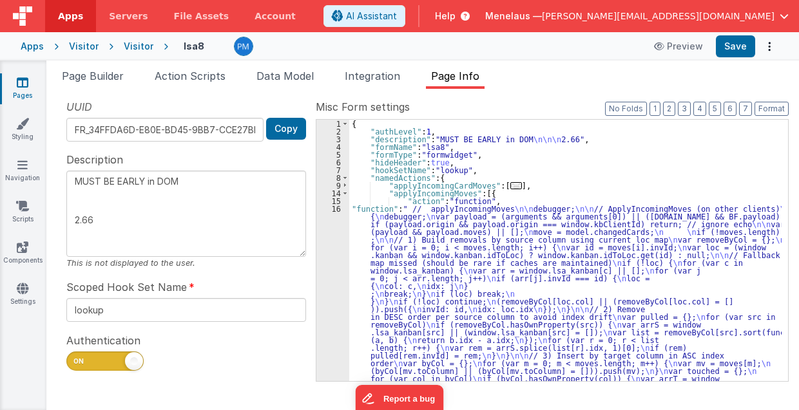
drag, startPoint x: 99, startPoint y: 220, endPoint x: 73, endPoint y: 218, distance: 25.9
click at [73, 218] on textarea "MUST BE EARLY in DOM 2.66" at bounding box center [186, 214] width 240 height 86
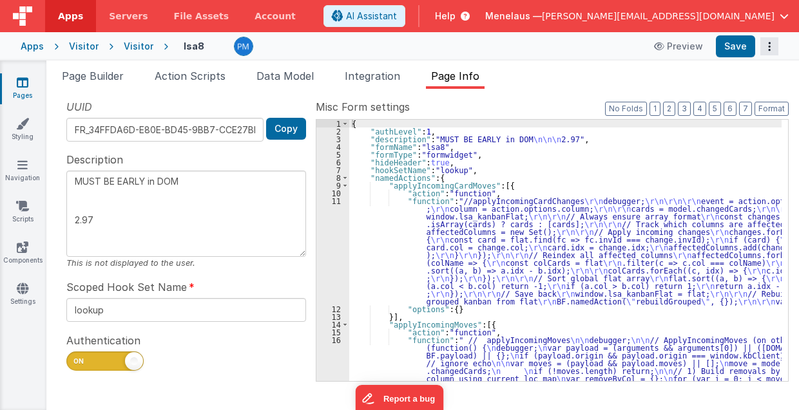
click at [771, 45] on button "Options" at bounding box center [769, 46] width 18 height 18
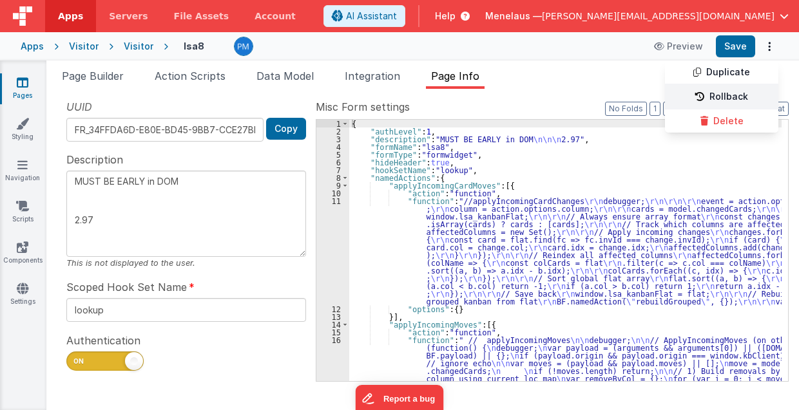
click at [727, 97] on link "Rollback" at bounding box center [721, 97] width 113 height 24
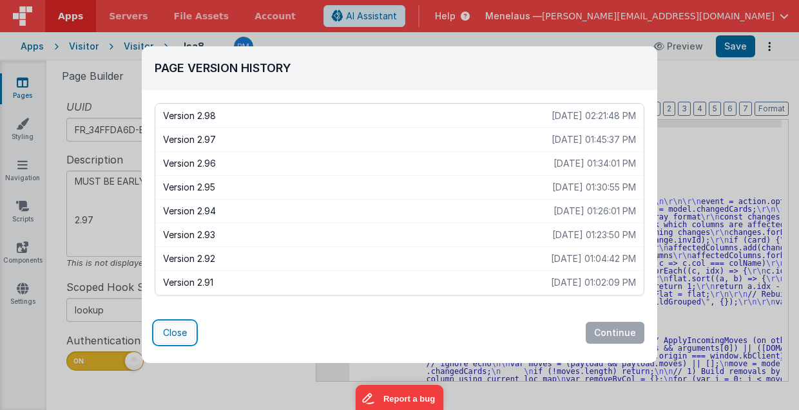
click at [173, 332] on button "Close" at bounding box center [175, 333] width 41 height 22
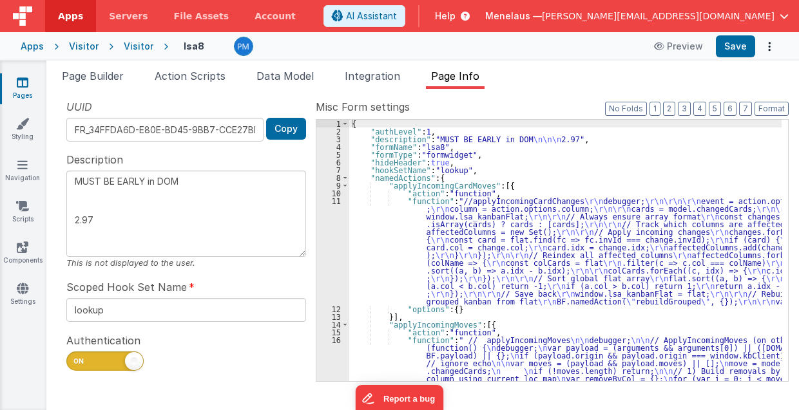
click at [98, 222] on textarea "MUST BE EARLY in DOM 2.97" at bounding box center [186, 214] width 240 height 86
type textarea "MUST BE EARLY in DOM 2.98"
click at [123, 77] on span "Page Builder" at bounding box center [93, 76] width 62 height 13
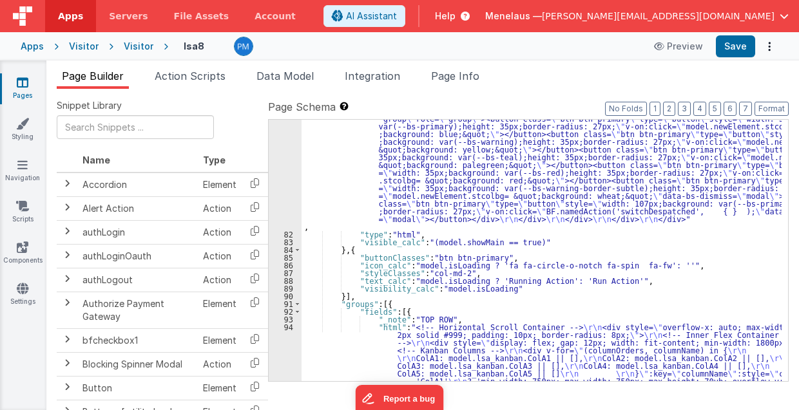
scroll to position [1856, 0]
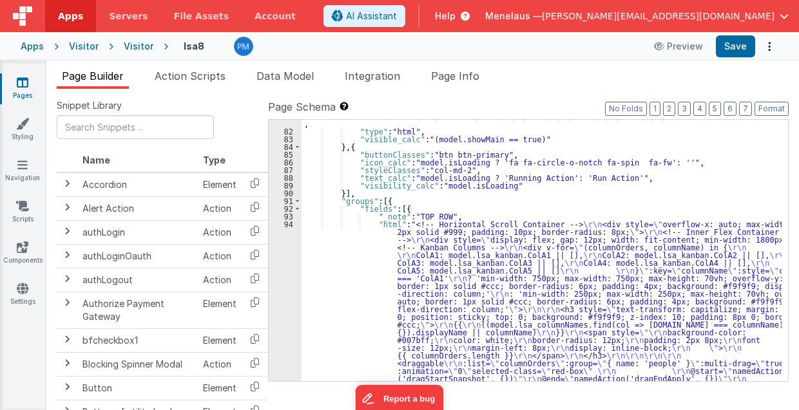
click at [449, 317] on div ""html" : "<div class= \" modal modal-xlg \" role= \" dialog \" tabindex= \" -1 …" at bounding box center [542, 282] width 481 height 1082
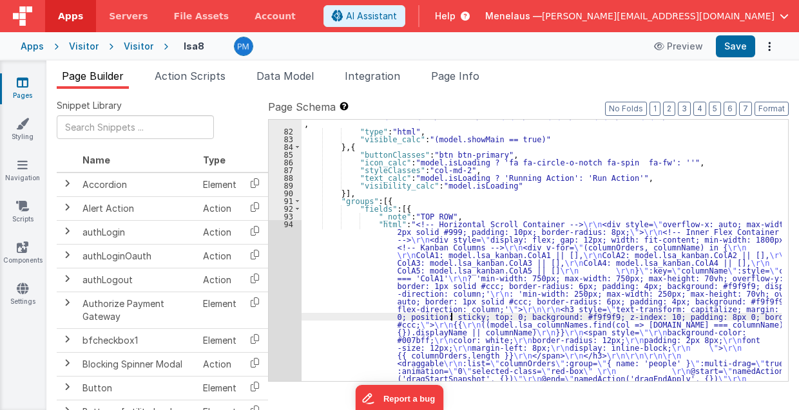
click at [283, 311] on div "81 82 83 84 85 86 87 88 89 90 91 92 93 94 95 96 97 98 99 100 101 102 103 104 10…" at bounding box center [285, 282] width 33 height 1082
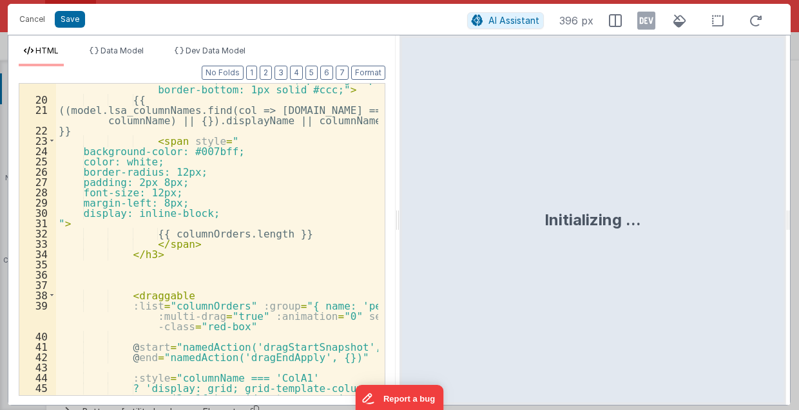
scroll to position [309, 0]
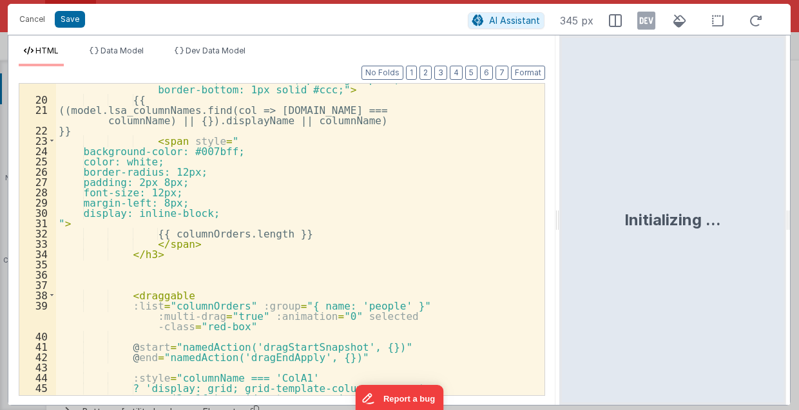
drag, startPoint x: 397, startPoint y: 226, endPoint x: 556, endPoint y: 236, distance: 159.5
click at [561, 236] on html "Cancel Save AI Assistant 345 px HTML Data Model Dev Data Model Format 7 6 5 4 3…" at bounding box center [399, 205] width 799 height 410
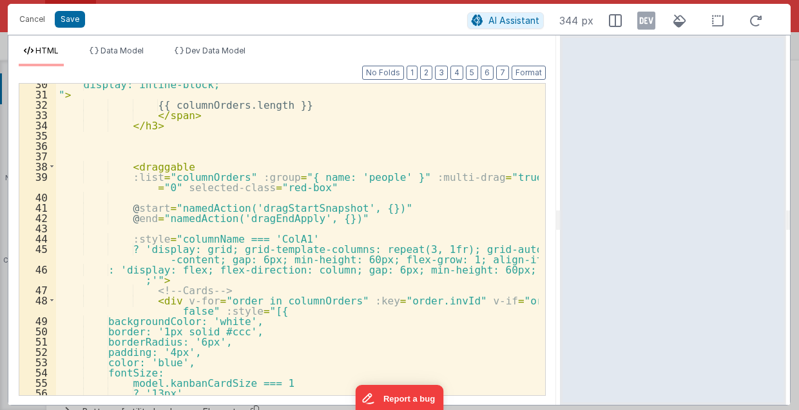
scroll to position [387, 0]
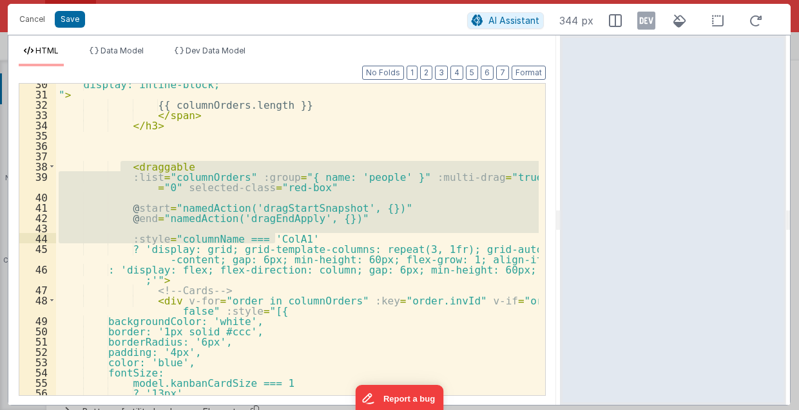
drag, startPoint x: 118, startPoint y: 166, endPoint x: 327, endPoint y: 242, distance: 222.8
click at [327, 242] on div "display: inline-block; " > {{ columnOrders.length }} </ span > </ h3 > < dragga…" at bounding box center [297, 246] width 483 height 334
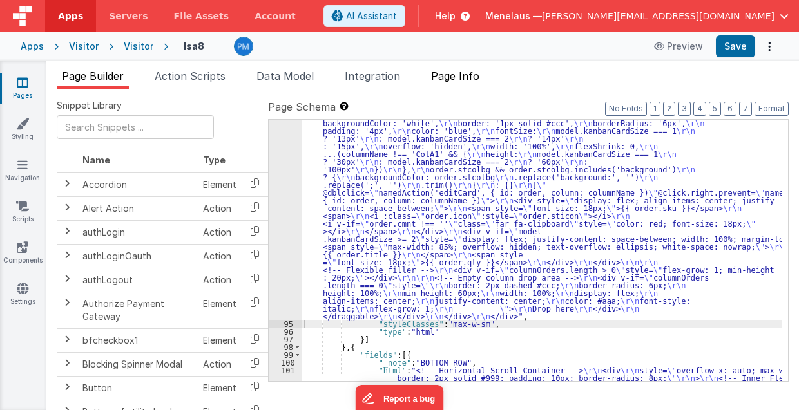
click at [465, 76] on span "Page Info" at bounding box center [455, 76] width 48 height 13
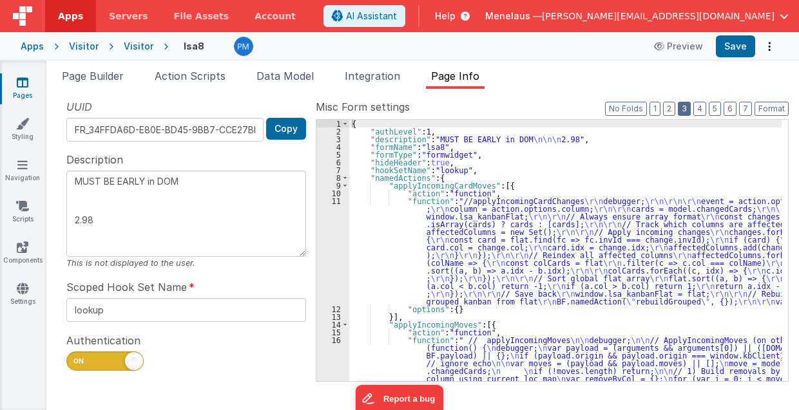
click at [684, 110] on button "3" at bounding box center [684, 109] width 13 height 14
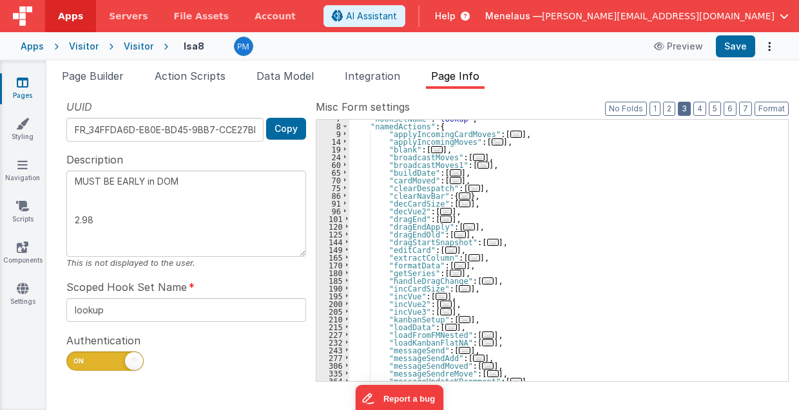
scroll to position [52, 0]
click at [459, 320] on span "..." at bounding box center [465, 319] width 12 height 7
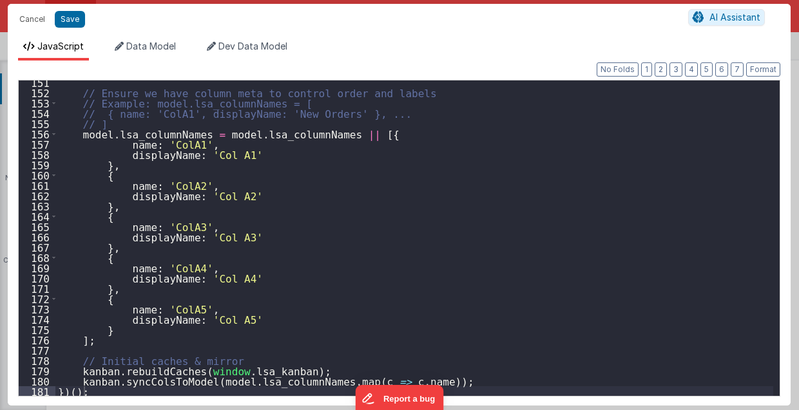
scroll to position [1550, 0]
click at [113, 392] on div "// Ensure we have column meta to control order and labels // Example: model.lsa…" at bounding box center [414, 245] width 718 height 337
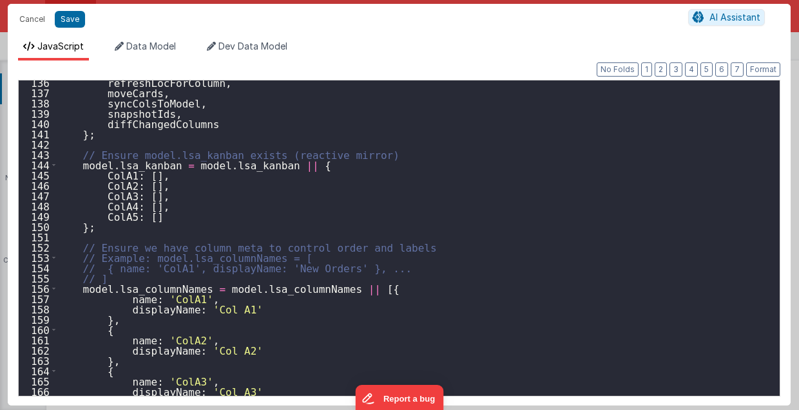
scroll to position [1369, 0]
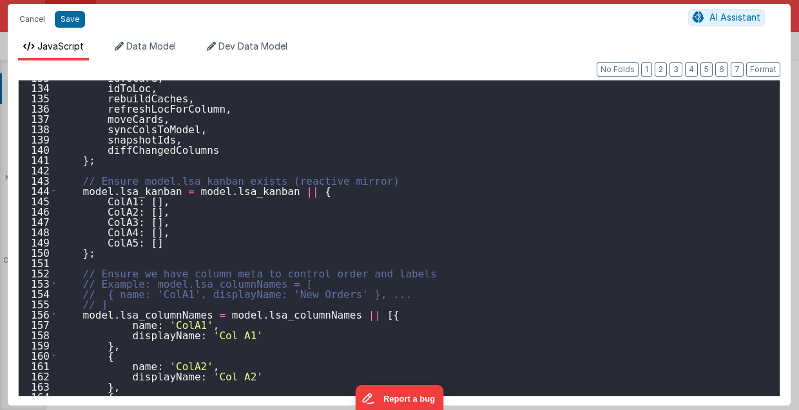
click at [288, 259] on div "idToCard , idToLoc , rebuildCaches , refreshLocForColumn , moveCards , syncCols…" at bounding box center [414, 240] width 718 height 337
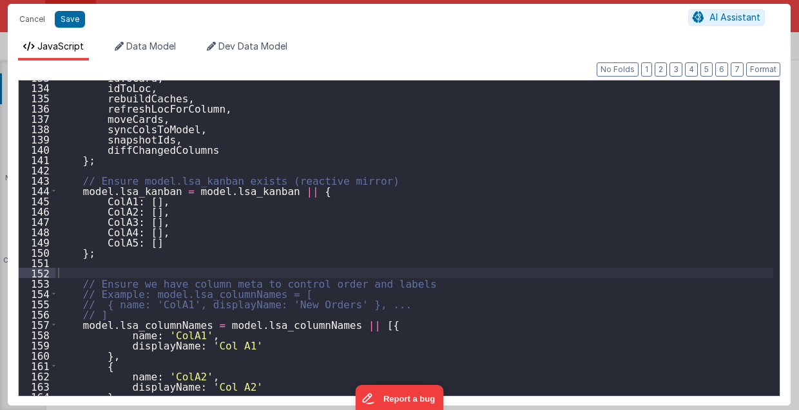
click at [208, 267] on div "idToCard , idToLoc , rebuildCaches , refreshLocForColumn , moveCards , syncCols…" at bounding box center [414, 240] width 718 height 337
paste textarea
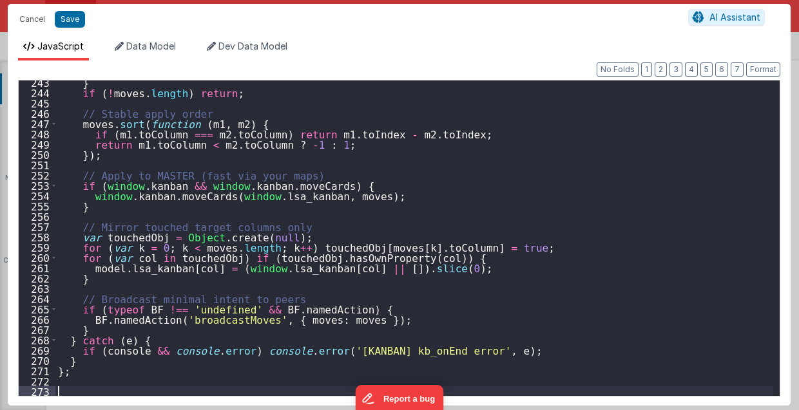
scroll to position [2498, 0]
click at [64, 19] on button "Save" at bounding box center [70, 19] width 30 height 17
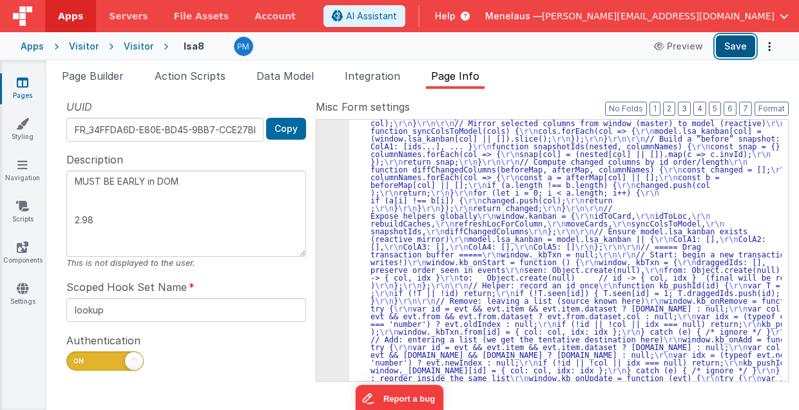
click at [733, 48] on button "Save" at bounding box center [735, 46] width 39 height 22
click at [760, 85] on ul "Page Builder Action Scripts Data Model Integration Page Info" at bounding box center [422, 78] width 753 height 21
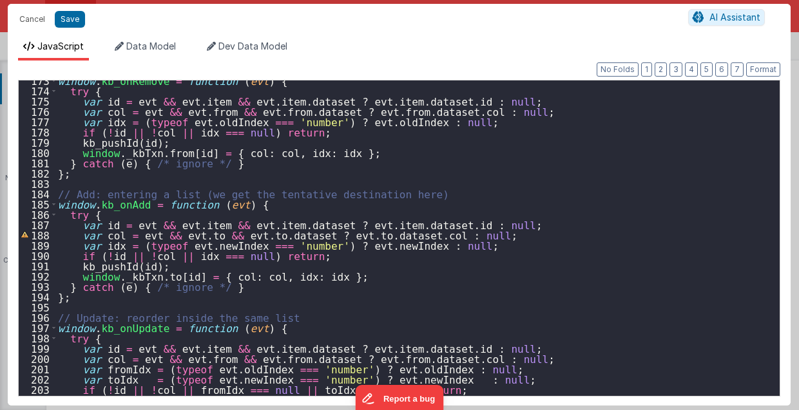
scroll to position [1778, 0]
click at [765, 64] on button "Format" at bounding box center [763, 69] width 34 height 14
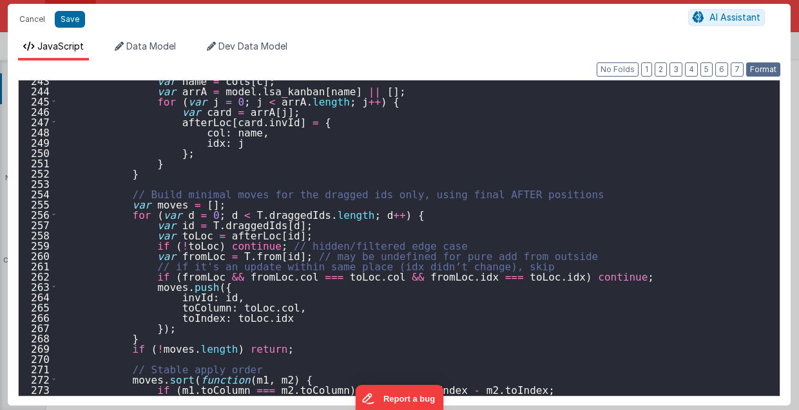
scroll to position [2526, 0]
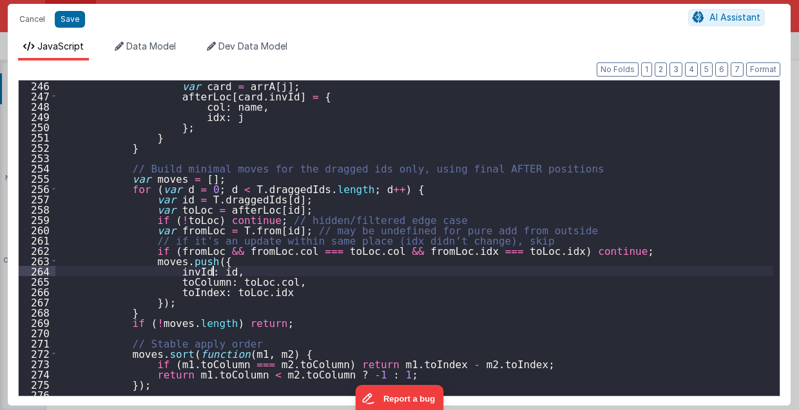
click at [629, 267] on div "var card = arrA [ j ] ; afterLoc [ card . invId ] = { col : name , idx : j } ; …" at bounding box center [414, 249] width 718 height 337
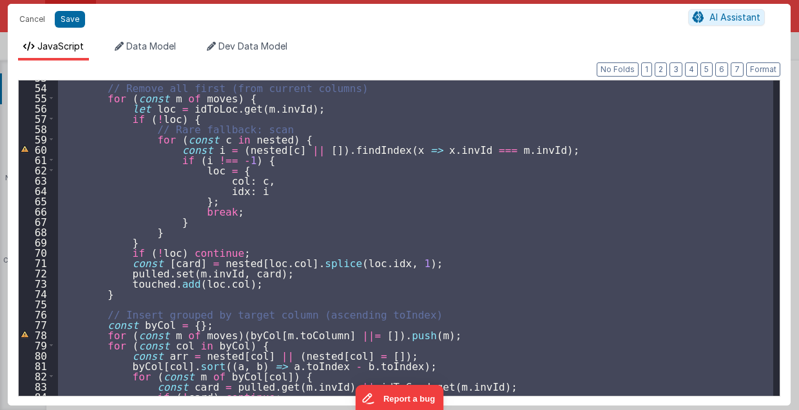
scroll to position [570, 0]
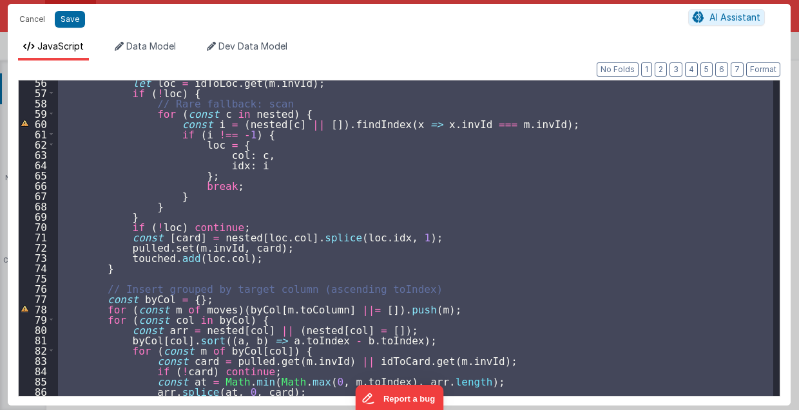
click at [439, 201] on div "let loc = idToLoc . get ( m . invId ) ; if ( ! loc ) { // Rare fallback: scan f…" at bounding box center [414, 239] width 718 height 316
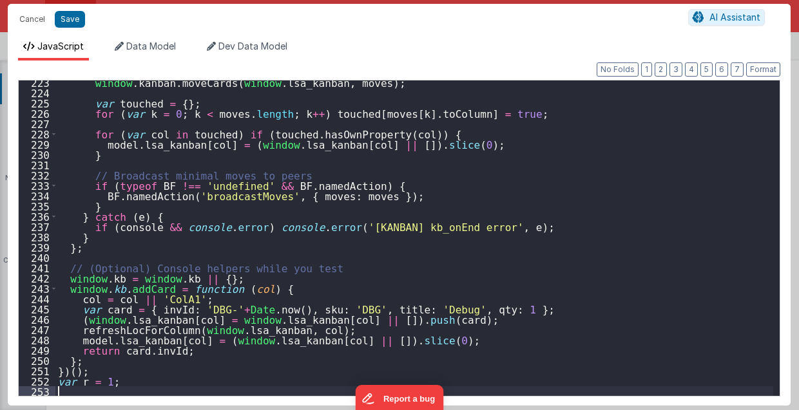
scroll to position [2292, 0]
click at [756, 70] on button "Format" at bounding box center [763, 69] width 34 height 14
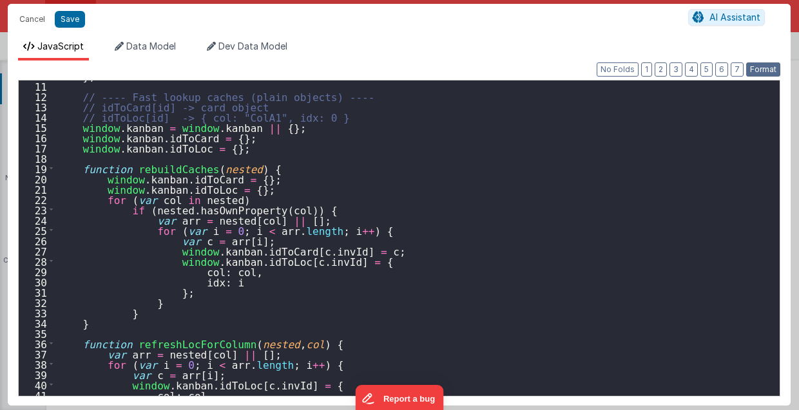
scroll to position [0, 0]
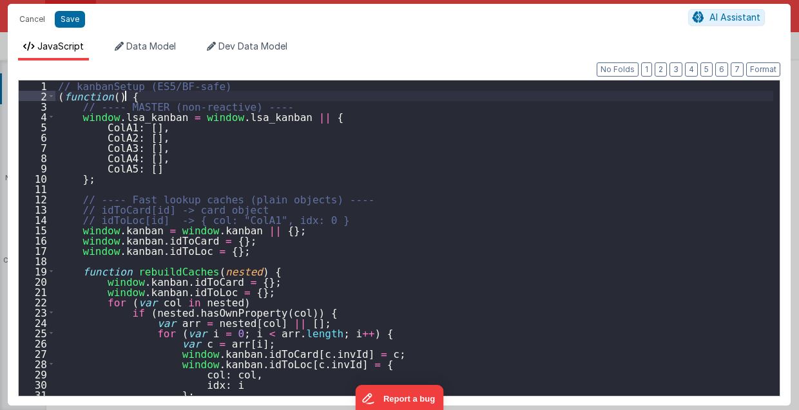
click at [164, 96] on div "// kanbanSetup (ES5/BF-safe) ( function ( ) { // ---- MASTER (non-reactive) ---…" at bounding box center [414, 249] width 718 height 337
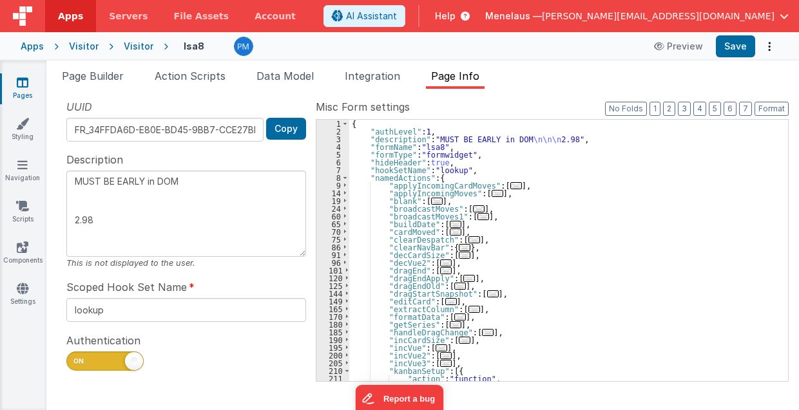
click at [492, 192] on span "..." at bounding box center [498, 193] width 12 height 7
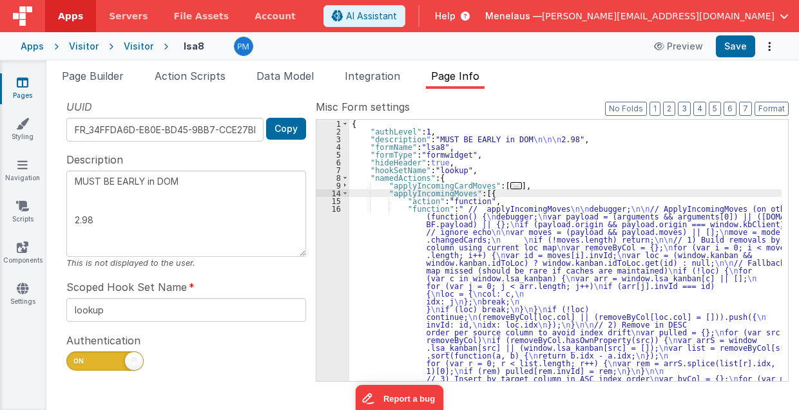
click at [526, 254] on div "{ "authLevel" : 1 , "description" : "MUST BE EARLY in DOM \n\n\n 2.98" , "formN…" at bounding box center [565, 409] width 433 height 579
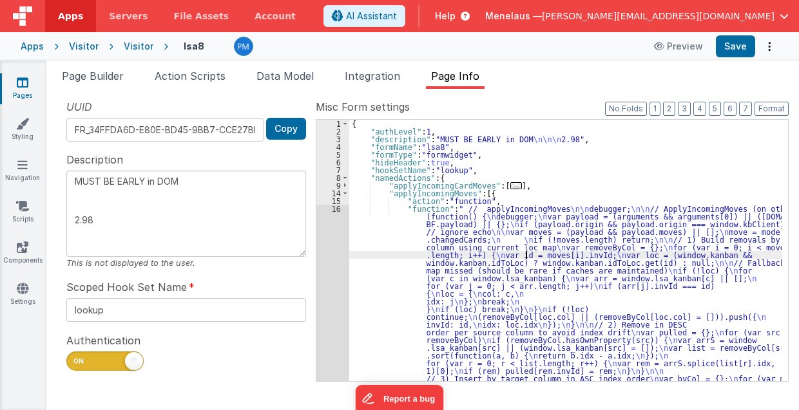
click at [326, 251] on div "16" at bounding box center [332, 359] width 33 height 309
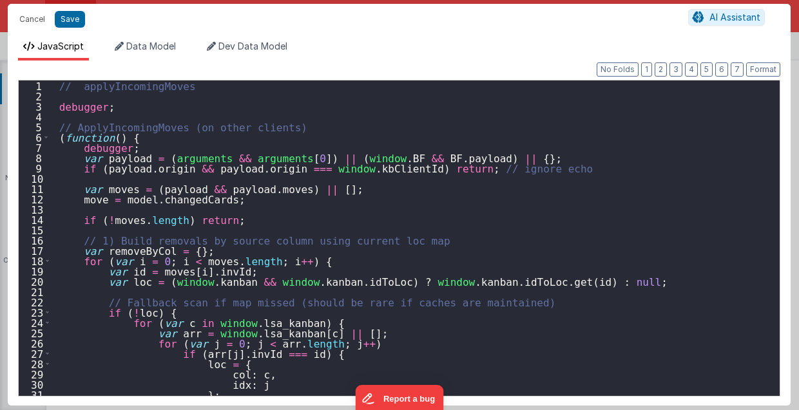
scroll to position [140, 0]
drag, startPoint x: 78, startPoint y: 198, endPoint x: 219, endPoint y: 200, distance: 141.1
click at [219, 200] on div "// applyIncomingMoves debugger ; // ApplyIncomingMoves (on other clients) ( fun…" at bounding box center [412, 249] width 724 height 337
click at [514, 277] on div "// applyIncomingMoves debugger ; // ApplyIncomingMoves (on other clients) ( fun…" at bounding box center [412, 249] width 724 height 337
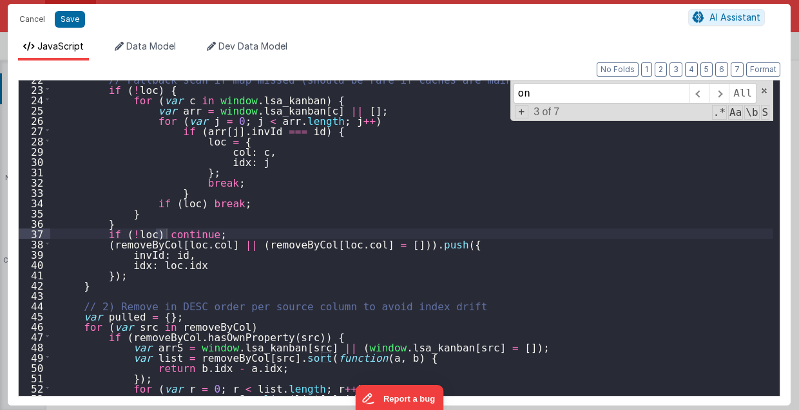
scroll to position [223, 0]
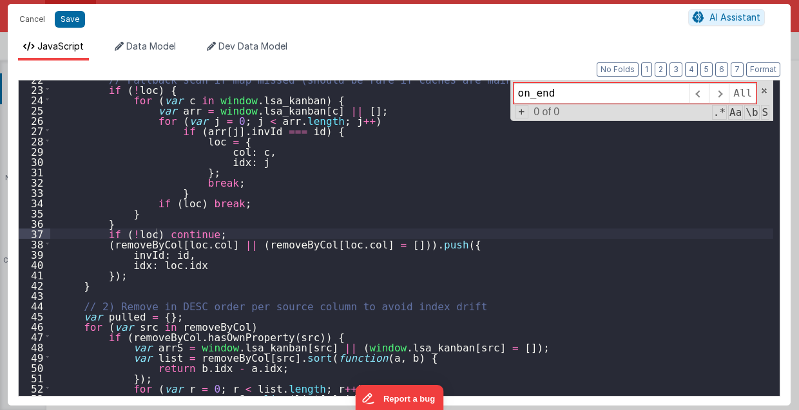
drag, startPoint x: 554, startPoint y: 89, endPoint x: 513, endPoint y: 94, distance: 41.6
click at [513, 94] on div "// Fallback scan if map missed (should be rare if caches are maintained) if ( !…" at bounding box center [411, 239] width 723 height 316
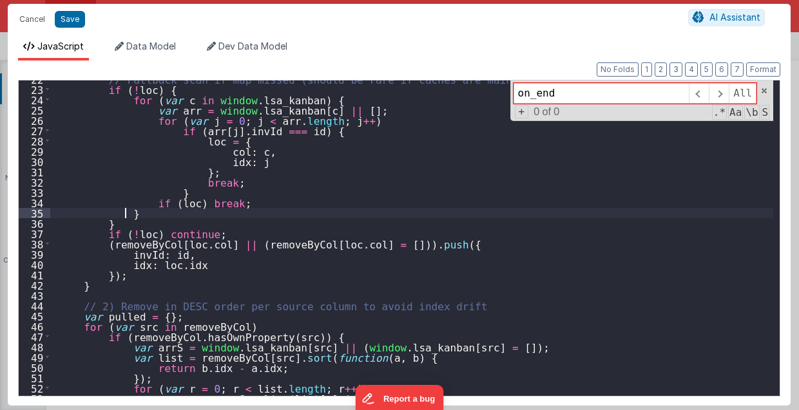
click at [593, 212] on div "// Fallback scan if map missed (should be rare if caches are maintained) if ( !…" at bounding box center [412, 242] width 724 height 337
drag, startPoint x: 539, startPoint y: 94, endPoint x: 513, endPoint y: 94, distance: 25.8
click at [513, 94] on div "// Fallback scan if map missed (should be rare if caches are maintained) if ( !…" at bounding box center [411, 239] width 723 height 316
type input "kb_onend"
click at [468, 182] on div "// Fallback scan if map missed (should be rare if caches are maintained) if ( !…" at bounding box center [412, 242] width 724 height 337
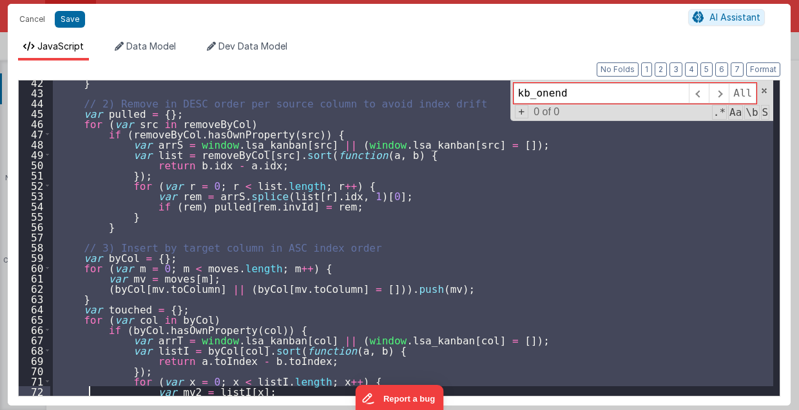
scroll to position [684, 0]
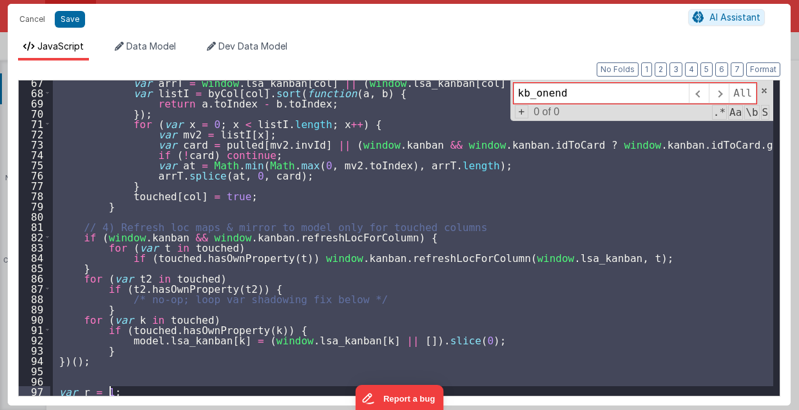
drag, startPoint x: 58, startPoint y: 125, endPoint x: 89, endPoint y: 432, distance: 308.9
click at [89, 410] on html "Cancel Save AI Assistant JavaScript Data Model Dev Data Model Format 7 6 5 4 3 …" at bounding box center [399, 205] width 799 height 410
paste textarea
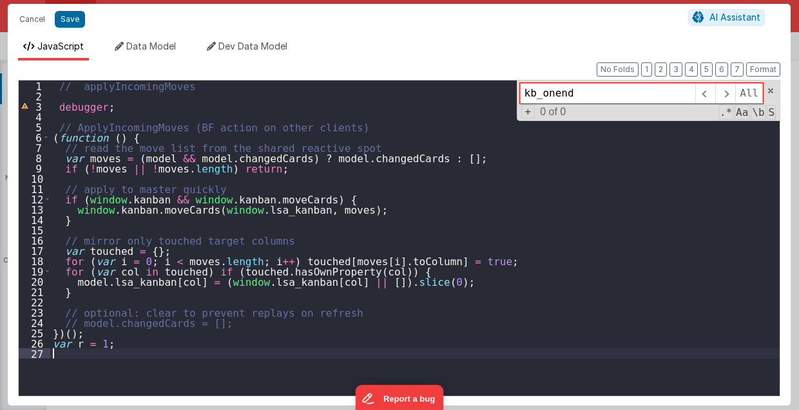
click at [107, 336] on div "// applyIncomingMoves debugger ; // ApplyIncomingMoves (BF action on other clie…" at bounding box center [415, 249] width 730 height 337
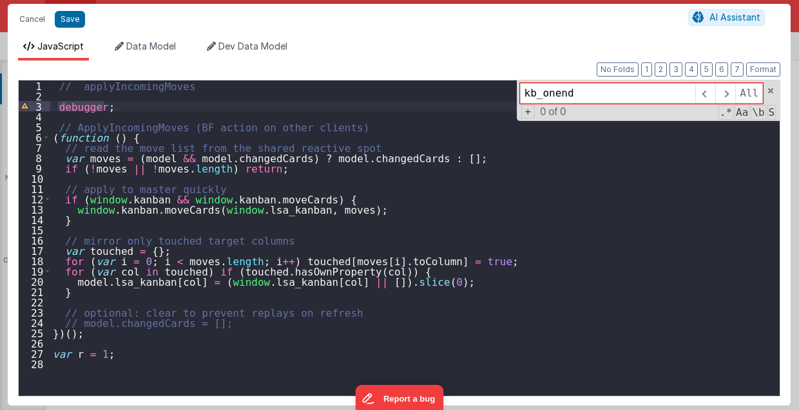
drag, startPoint x: 55, startPoint y: 106, endPoint x: 103, endPoint y: 107, distance: 47.7
click at [103, 107] on div "// applyIncomingMoves debugger ; // ApplyIncomingMoves (BF action on other clie…" at bounding box center [415, 249] width 730 height 337
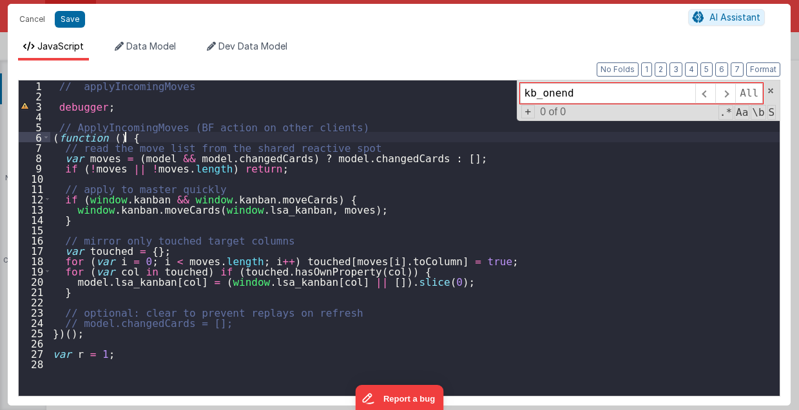
click at [131, 137] on div "// applyIncomingMoves debugger ; // ApplyIncomingMoves (BF action on other clie…" at bounding box center [415, 249] width 730 height 337
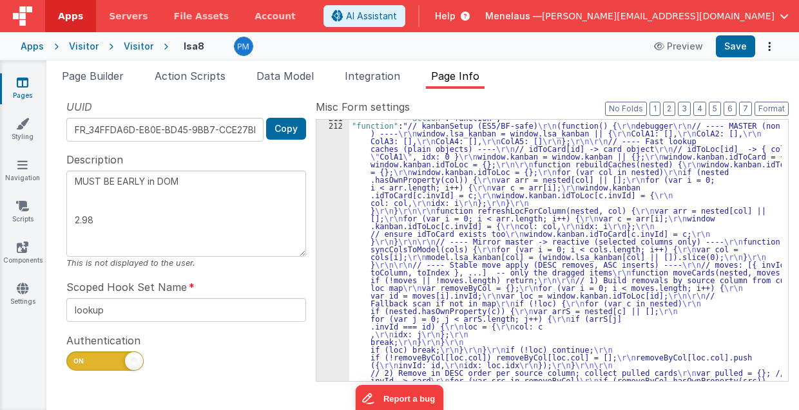
scroll to position [217, 0]
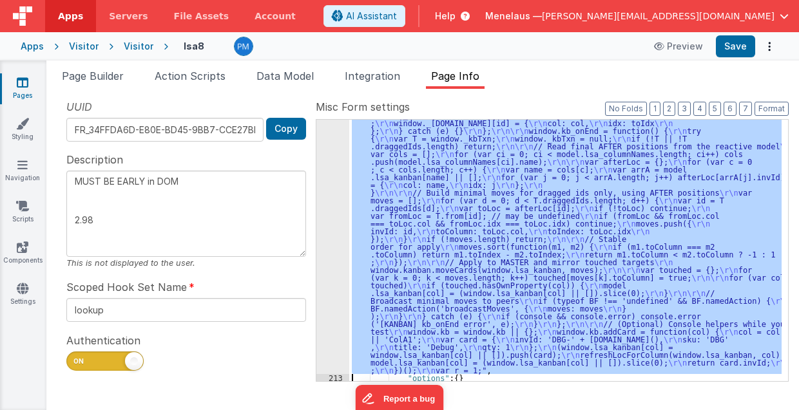
scroll to position [1014, 0]
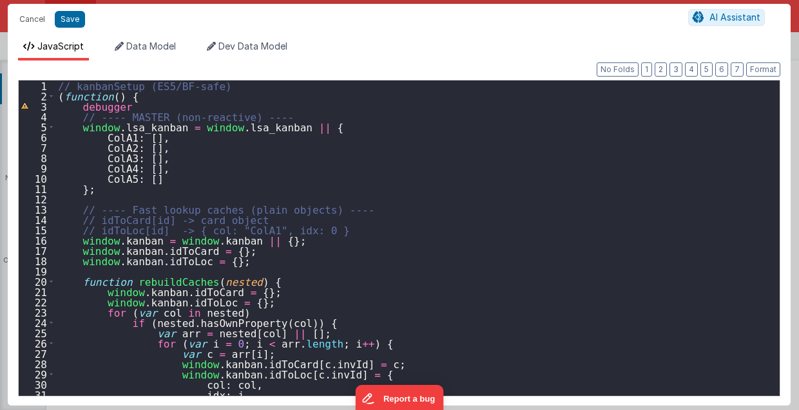
click at [423, 233] on div "// kanbanSetup (ES5/BF-safe) ( function ( ) { debugger // ---- MASTER (non-reac…" at bounding box center [414, 249] width 718 height 337
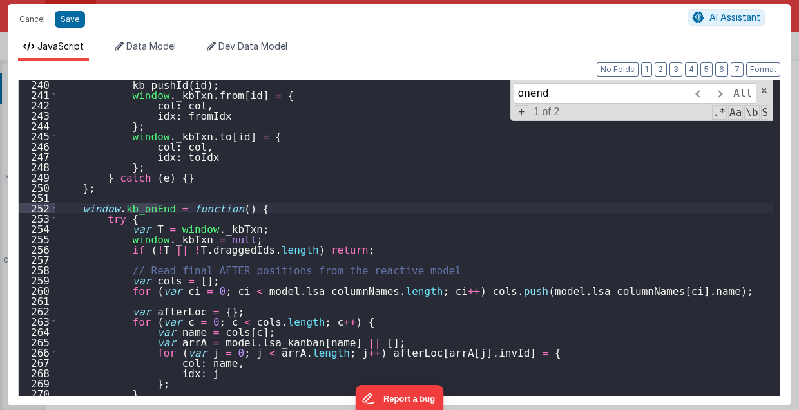
scroll to position [2491, 0]
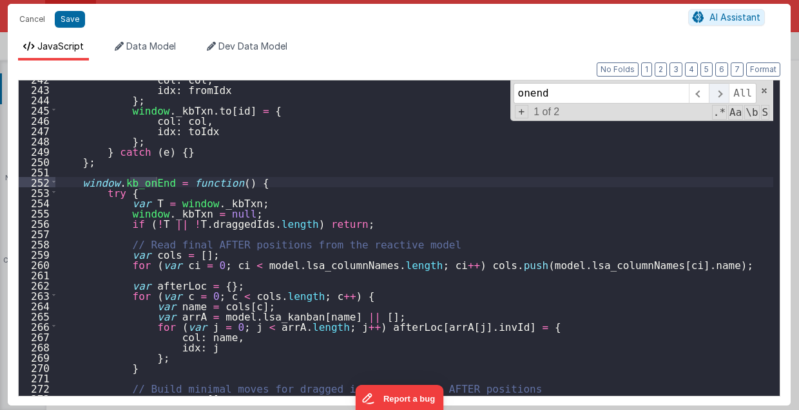
type input "onend"
click at [725, 91] on span at bounding box center [719, 93] width 20 height 21
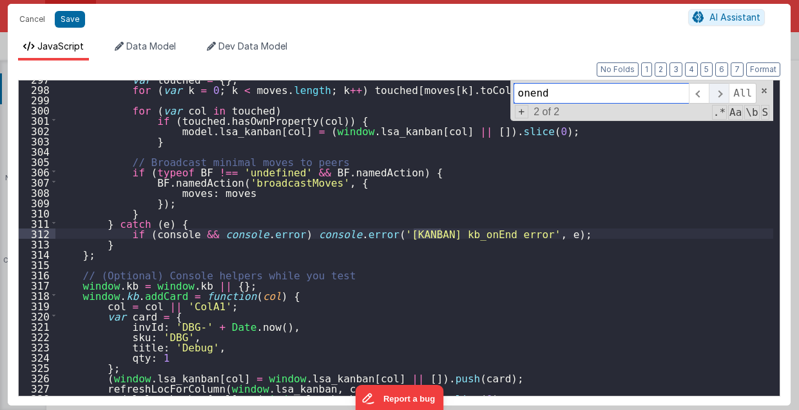
scroll to position [3058, 0]
click at [706, 93] on span at bounding box center [699, 93] width 20 height 21
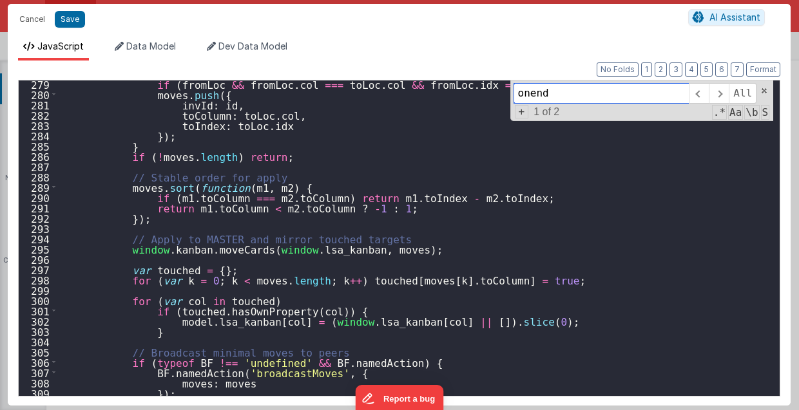
scroll to position [2919, 0]
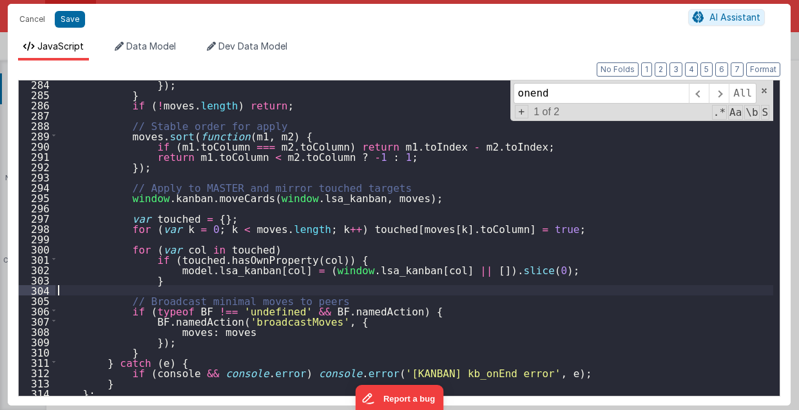
click at [228, 293] on div "}) ; } if ( ! moves . length ) return ; // Stable order for apply moves . sort …" at bounding box center [414, 247] width 718 height 337
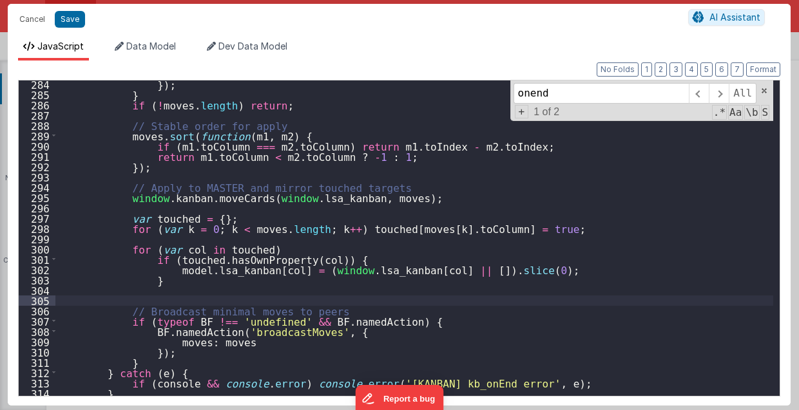
paste textarea
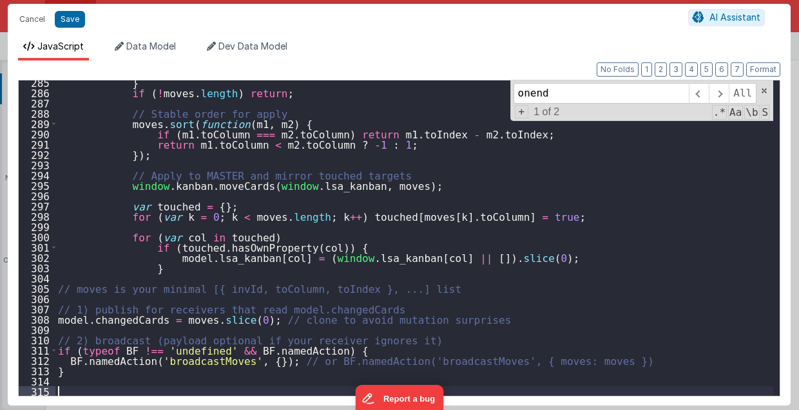
scroll to position [2931, 0]
click at [756, 67] on button "Format" at bounding box center [763, 69] width 34 height 14
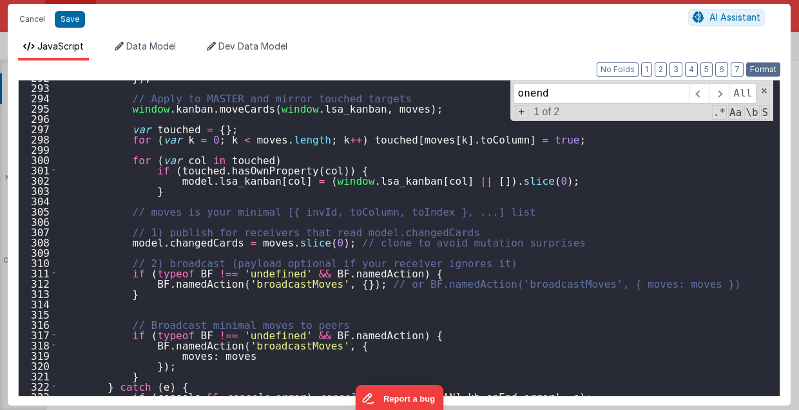
scroll to position [3008, 0]
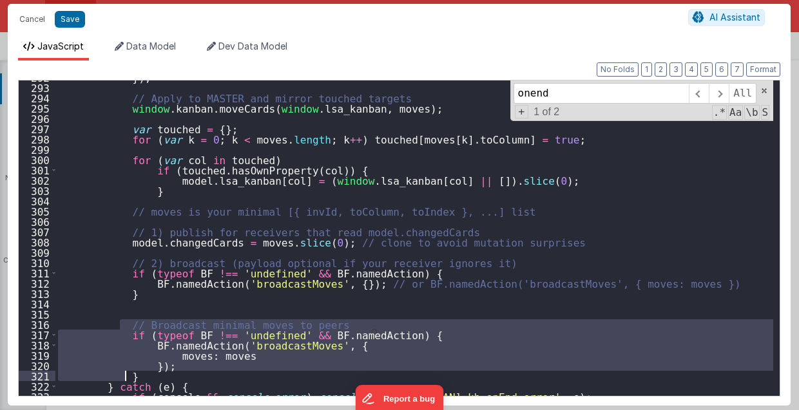
drag, startPoint x: 119, startPoint y: 322, endPoint x: 165, endPoint y: 374, distance: 69.8
click at [165, 374] on div "}) ; // Apply to MASTER and mirror touched targets window . kanban . moveCards …" at bounding box center [414, 240] width 718 height 337
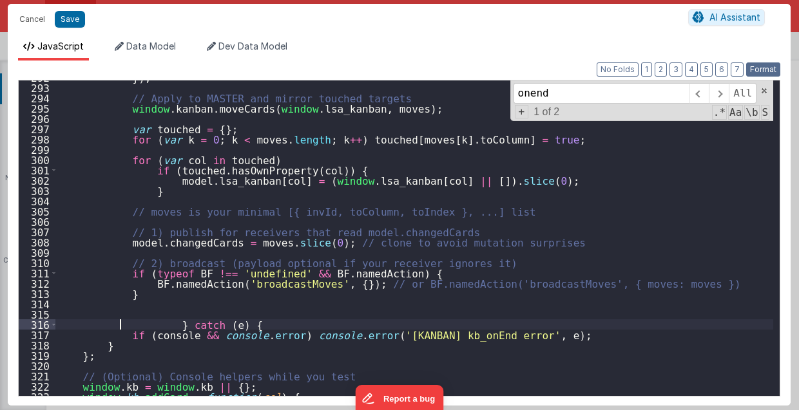
click at [755, 70] on button "Format" at bounding box center [763, 69] width 34 height 14
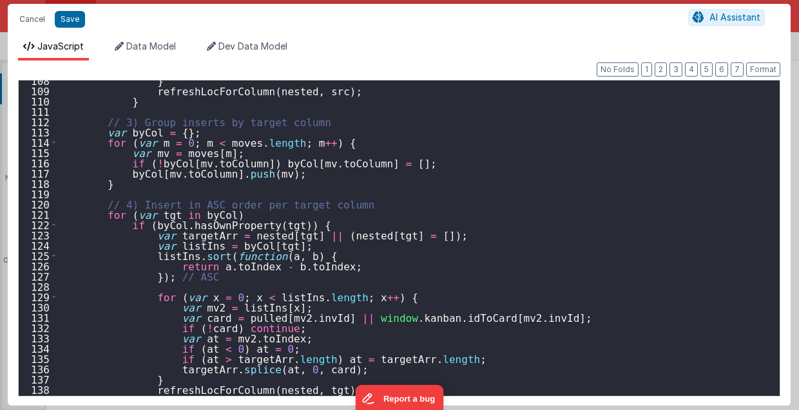
scroll to position [1108, 0]
click at [572, 231] on div "} refreshLocForColumn ( nested , src ) ; } // 3) Group inserts by target column…" at bounding box center [414, 243] width 718 height 337
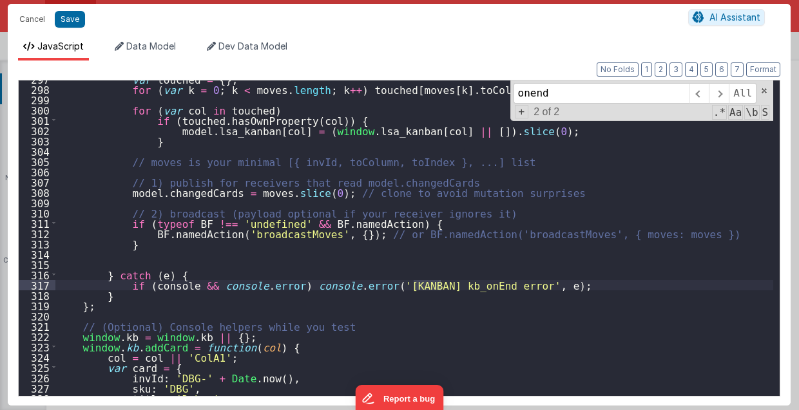
scroll to position [3032, 0]
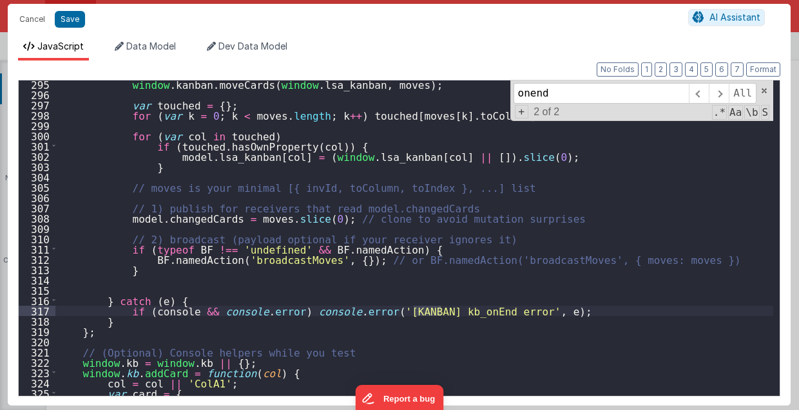
type input "onend"
click at [160, 283] on div "window . kanban . moveCards ( window . lsa_kanban , moves ) ; var touched = { }…" at bounding box center [414, 247] width 718 height 337
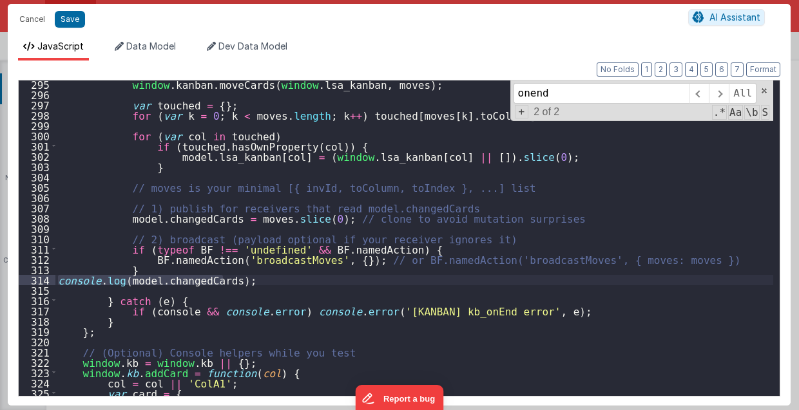
drag, startPoint x: 231, startPoint y: 280, endPoint x: 59, endPoint y: 283, distance: 172.1
click at [59, 283] on div "window . kanban . moveCards ( window . lsa_kanban , moves ) ; var touched = { }…" at bounding box center [414, 247] width 718 height 337
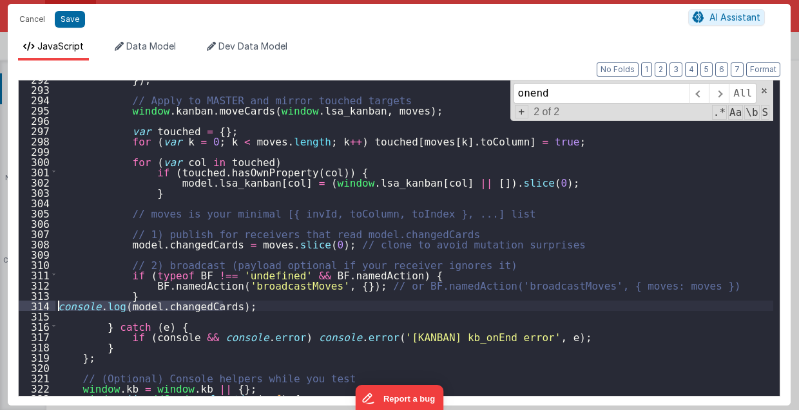
scroll to position [2981, 0]
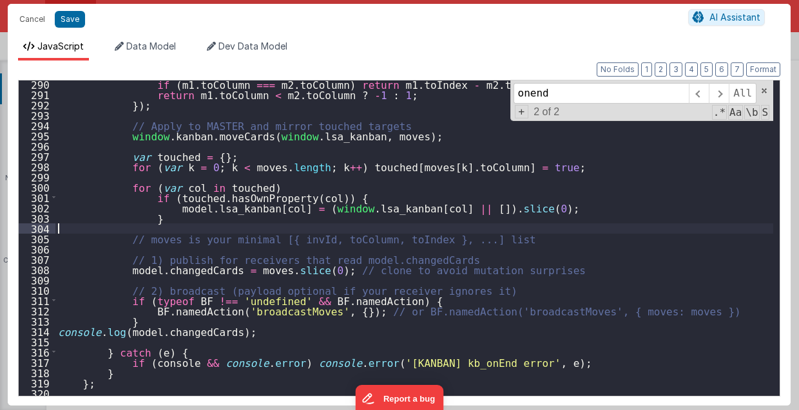
click at [102, 227] on div "if ( m1 . toColumn === m2 . toColumn ) return m1 . toIndex - m2 . toIndex ; ret…" at bounding box center [414, 247] width 718 height 337
drag, startPoint x: 120, startPoint y: 228, endPoint x: 211, endPoint y: 227, distance: 91.5
click at [211, 227] on div "if ( m1 . toColumn === m2 . toColumn ) return m1 . toIndex - m2 . toIndex ; ret…" at bounding box center [414, 247] width 718 height 337
click at [75, 22] on button "Save" at bounding box center [70, 19] width 30 height 17
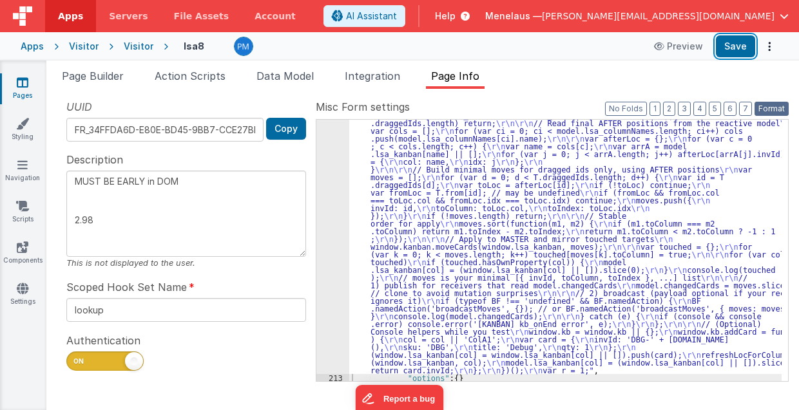
click at [741, 53] on button "Save" at bounding box center [735, 46] width 39 height 22
drag, startPoint x: 687, startPoint y: 106, endPoint x: 664, endPoint y: 197, distance: 93.8
click at [687, 106] on button "3" at bounding box center [684, 109] width 13 height 14
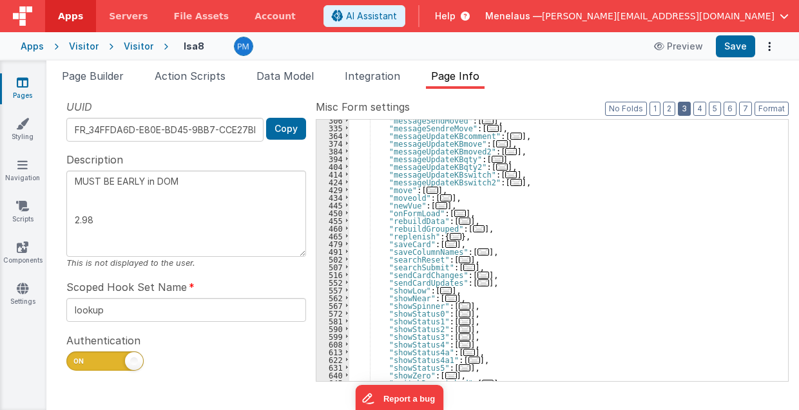
scroll to position [297, 0]
click at [427, 187] on span "..." at bounding box center [433, 190] width 12 height 7
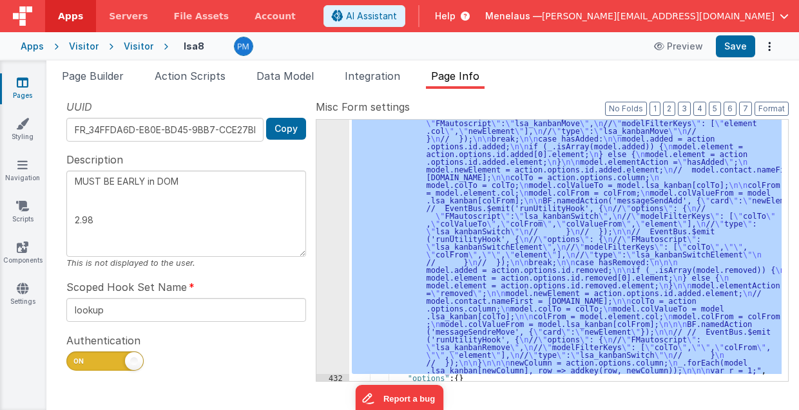
click at [338, 276] on div "431" at bounding box center [332, 170] width 33 height 410
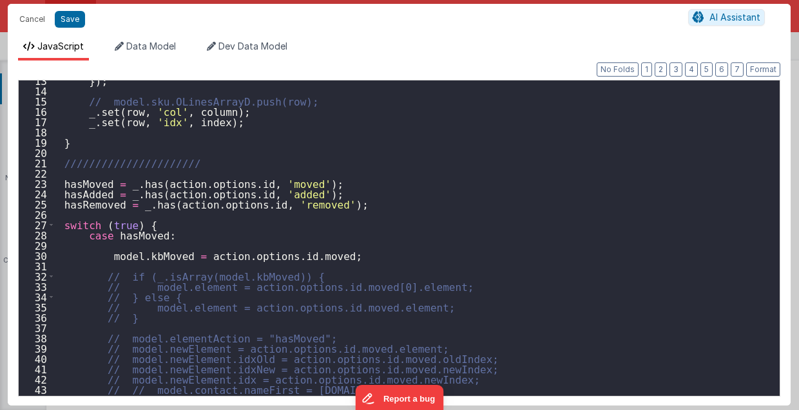
scroll to position [129, 0]
